Goal: Check status: Check status

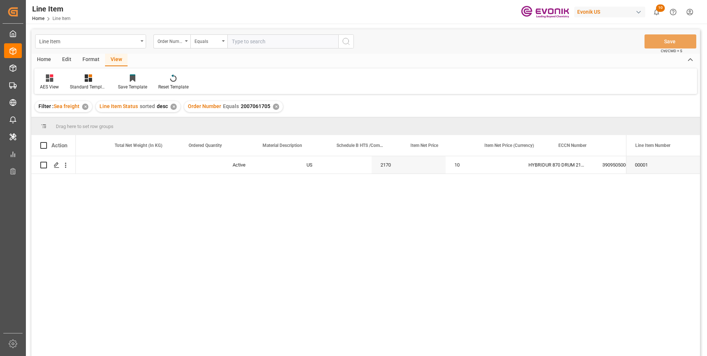
scroll to position [0, 266]
click at [272, 41] on input "text" at bounding box center [282, 41] width 111 height 14
paste input "2007135633"
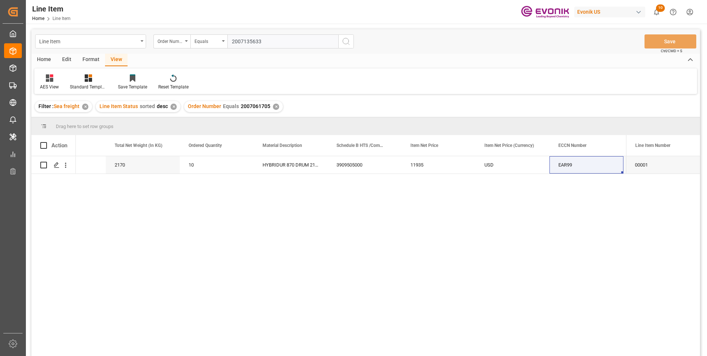
type input "2007135633"
click at [347, 43] on icon "search button" at bounding box center [346, 41] width 9 height 9
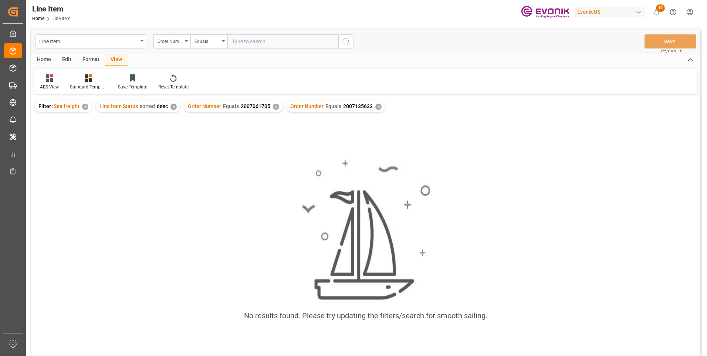
click at [276, 108] on div "✕" at bounding box center [276, 107] width 6 height 6
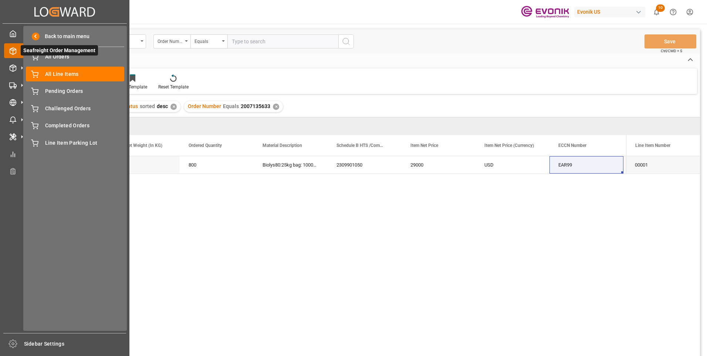
click at [8, 51] on div at bounding box center [10, 51] width 13 height 8
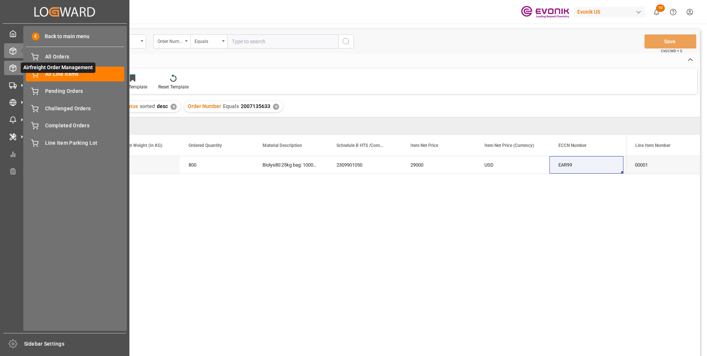
click at [13, 61] on div "Airfreight Order Management Airfreight Order Management" at bounding box center [64, 68] width 121 height 14
click at [59, 56] on span "All Orders" at bounding box center [85, 57] width 80 height 8
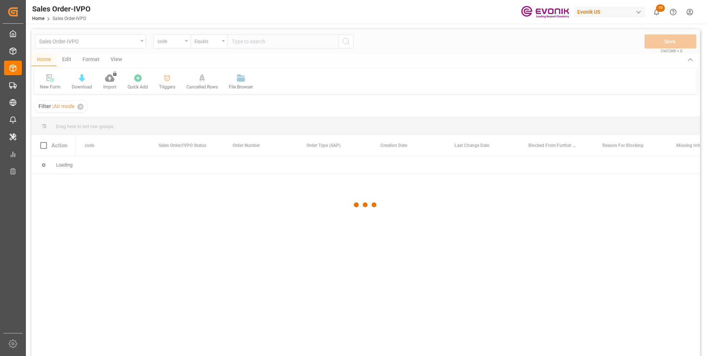
click at [257, 44] on div at bounding box center [365, 204] width 669 height 351
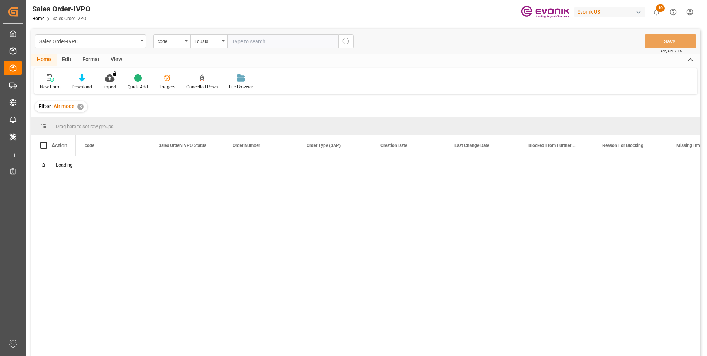
click at [247, 41] on input "text" at bounding box center [282, 41] width 111 height 14
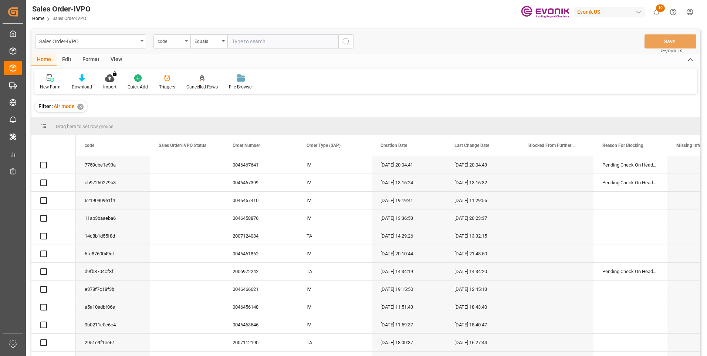
click at [177, 41] on div "code" at bounding box center [170, 40] width 25 height 9
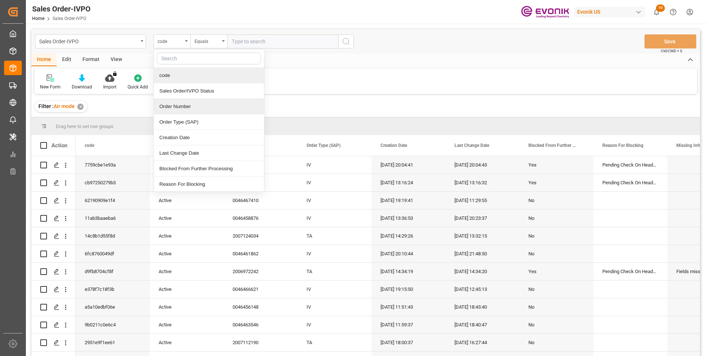
click at [166, 107] on div "Order Number" at bounding box center [209, 107] width 110 height 16
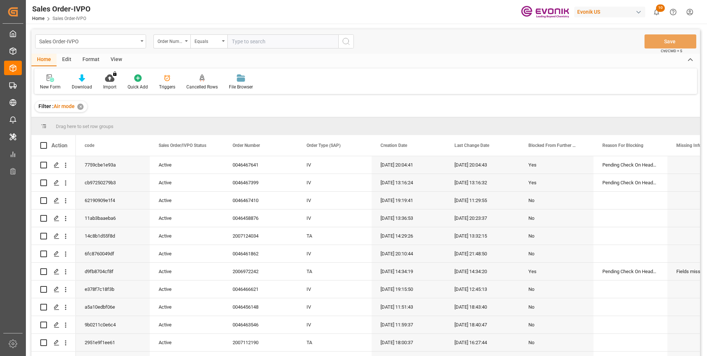
click at [262, 42] on input "text" at bounding box center [282, 41] width 111 height 14
paste input "46467641"
type input "0046467641"
click at [345, 44] on icon "search button" at bounding box center [346, 41] width 9 height 9
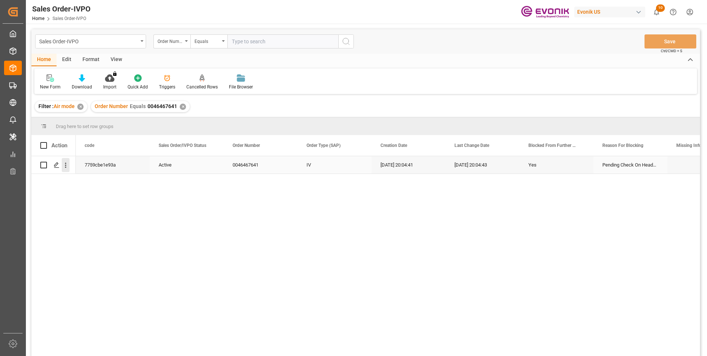
click at [67, 168] on icon "open menu" at bounding box center [66, 165] width 8 height 8
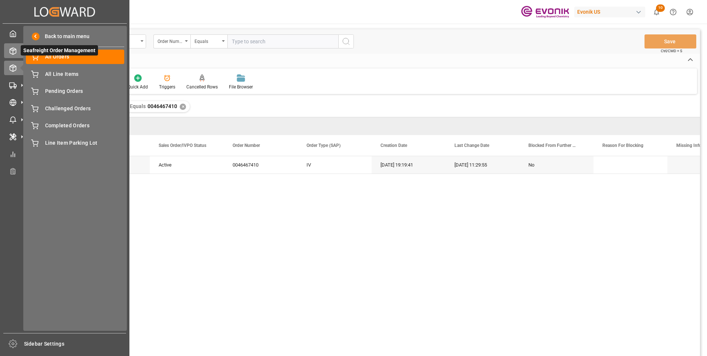
click at [13, 48] on icon at bounding box center [13, 51] width 6 height 7
click at [2, 54] on div "Created by potrace 1.15, written by Peter Selinger 2001-2017 Created by potrace…" at bounding box center [64, 175] width 129 height 351
click at [15, 52] on icon at bounding box center [12, 50] width 7 height 7
click at [13, 51] on icon at bounding box center [12, 50] width 7 height 7
click at [13, 48] on icon at bounding box center [13, 51] width 6 height 7
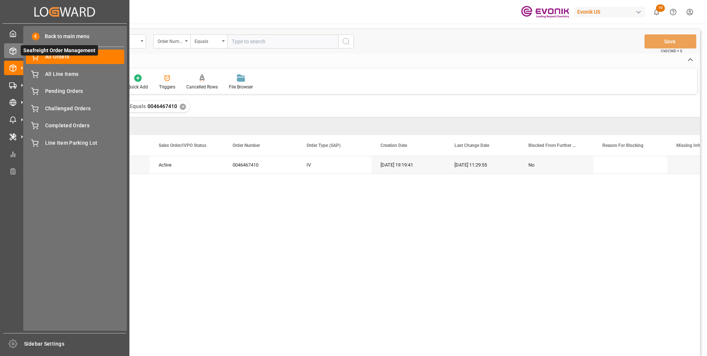
click at [14, 50] on icon at bounding box center [22, 51] width 16 height 16
click at [57, 60] on span "All Orders" at bounding box center [85, 57] width 80 height 8
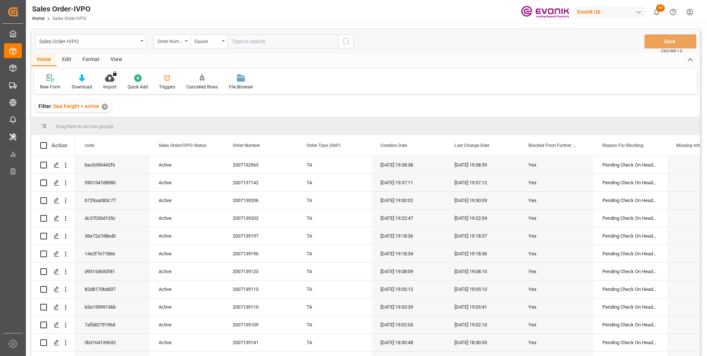
click at [252, 42] on input "text" at bounding box center [282, 41] width 111 height 14
paste input "2007135633"
type input "2007135633"
click at [341, 41] on button "search button" at bounding box center [346, 41] width 16 height 14
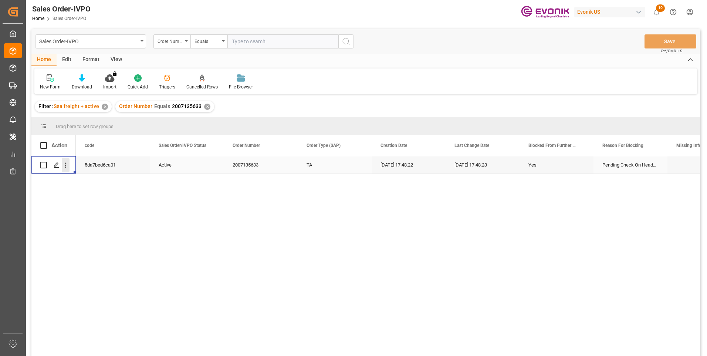
click at [64, 165] on icon "open menu" at bounding box center [66, 165] width 8 height 8
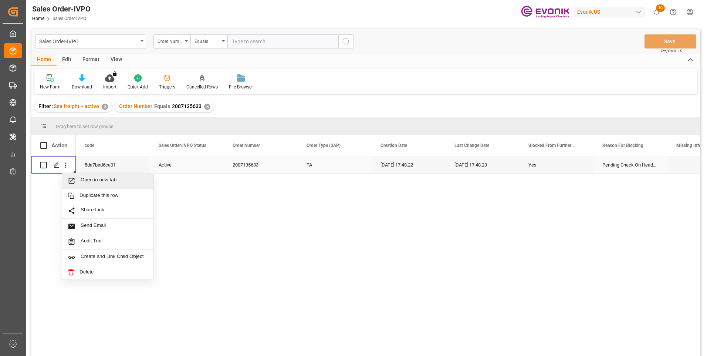
click at [94, 178] on span "Open in new tab" at bounding box center [114, 181] width 67 height 8
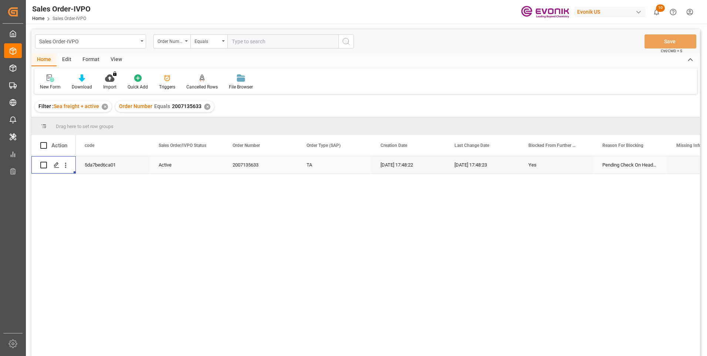
click at [240, 39] on input "text" at bounding box center [282, 41] width 111 height 14
paste input "2007068447"
type input "2007068447"
click at [347, 42] on icon "search button" at bounding box center [346, 41] width 9 height 9
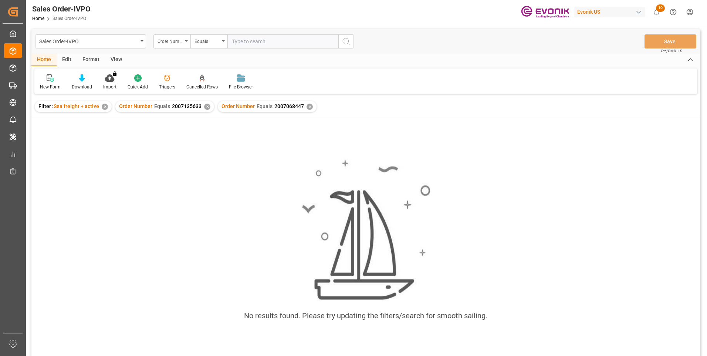
click at [205, 107] on div "✕" at bounding box center [207, 107] width 6 height 6
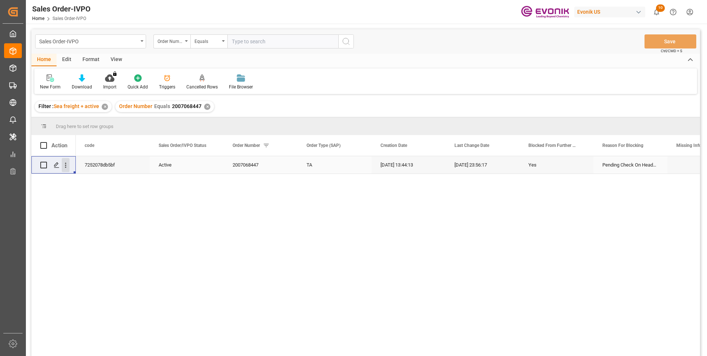
click at [67, 166] on icon "open menu" at bounding box center [66, 165] width 8 height 8
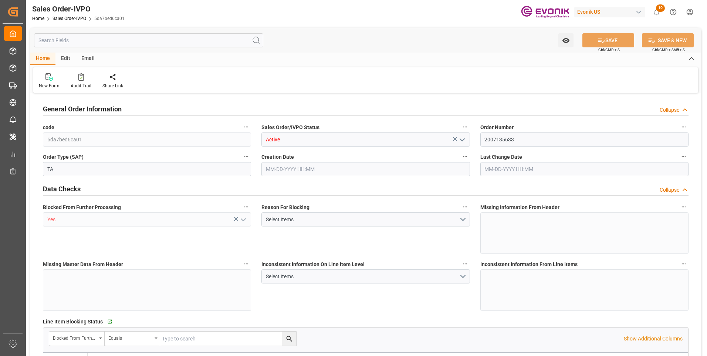
type input "ECPSJ"
type input "0"
type input "1"
type input "20548"
type input "08-13-2025 17:48"
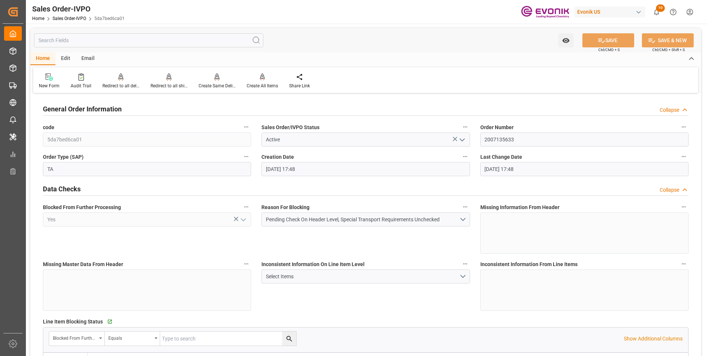
type input "08-13-2025 17:48"
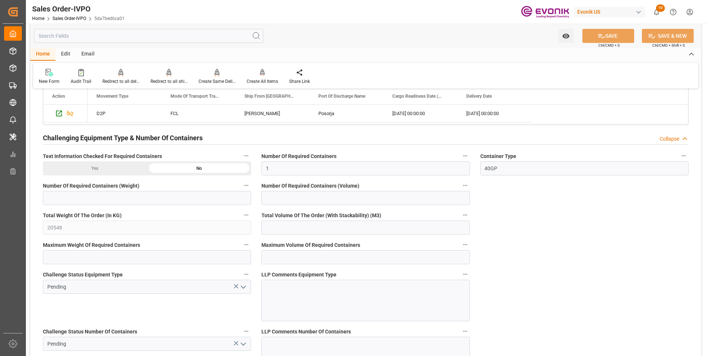
scroll to position [1369, 0]
